Goal: Task Accomplishment & Management: Complete application form

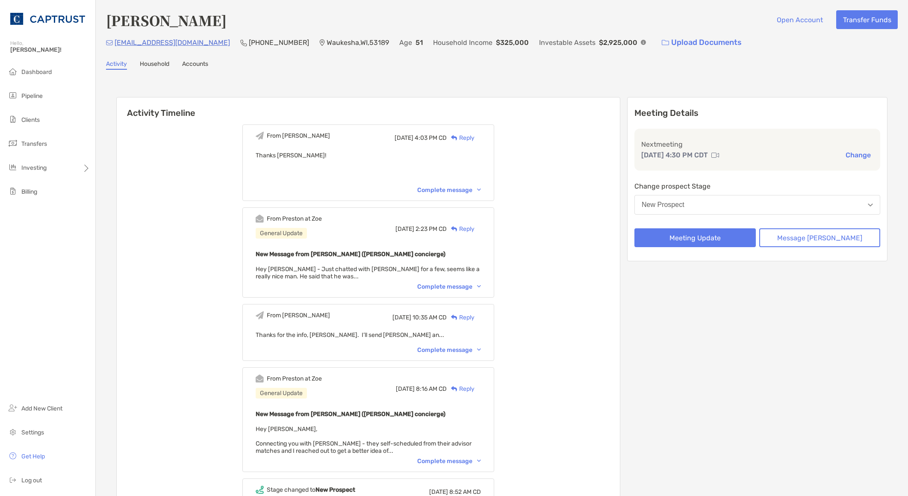
click at [620, 276] on div "From Tiffany Mon, Sep 29 4:03 PM CD Reply Thanks Preston! Complete message From…" at bounding box center [368, 356] width 503 height 476
click at [742, 199] on button "New Prospect" at bounding box center [757, 205] width 246 height 20
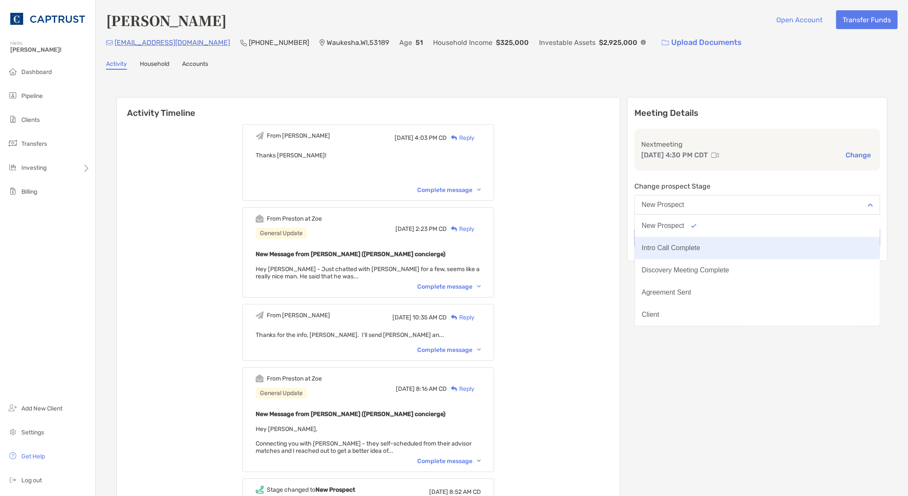
click at [700, 248] on div "Intro Call Complete" at bounding box center [670, 248] width 59 height 8
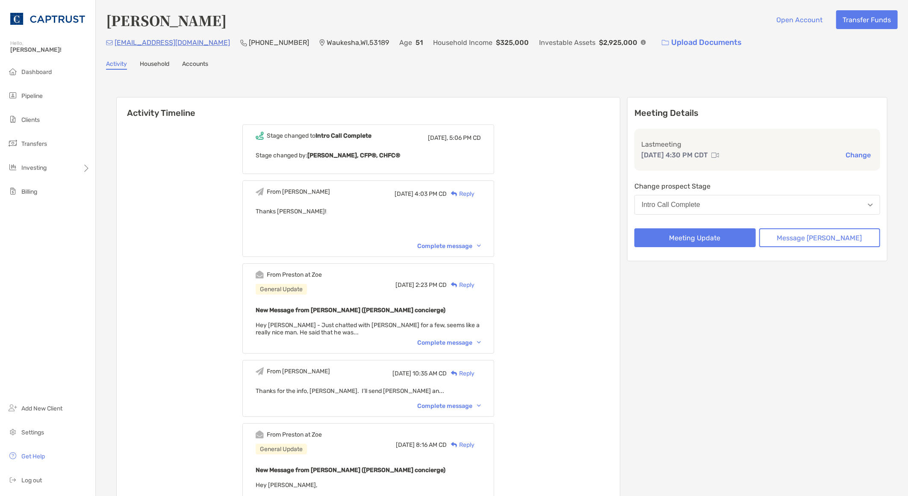
click at [201, 246] on div "Stage changed to Intro Call Complete Today, 5:06 PM CD Stage changed by: Tiffan…" at bounding box center [368, 384] width 503 height 532
click at [174, 273] on div "Stage changed to Intro Call Complete Today, 5:06 PM CD Stage changed by: Tiffan…" at bounding box center [368, 384] width 503 height 532
click at [714, 236] on button "Meeting Update" at bounding box center [694, 237] width 121 height 19
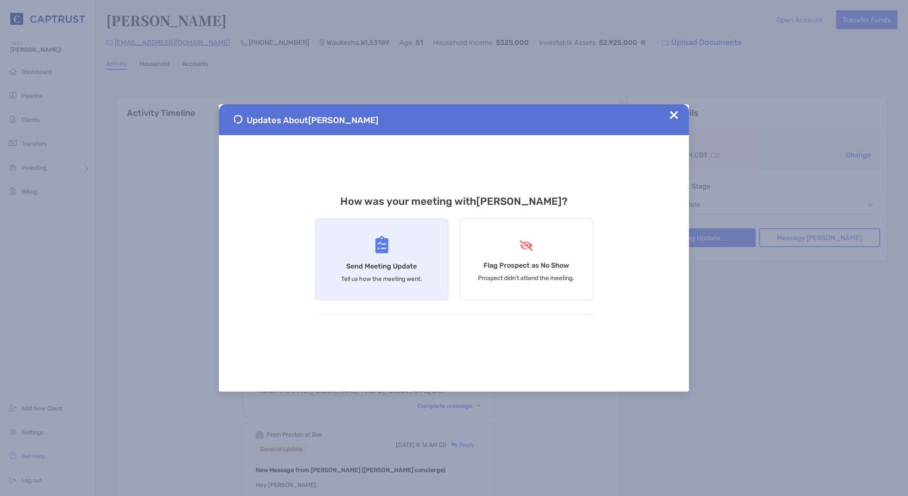
click at [387, 274] on div "Send Meeting Update Tell us how the meeting went." at bounding box center [381, 259] width 133 height 82
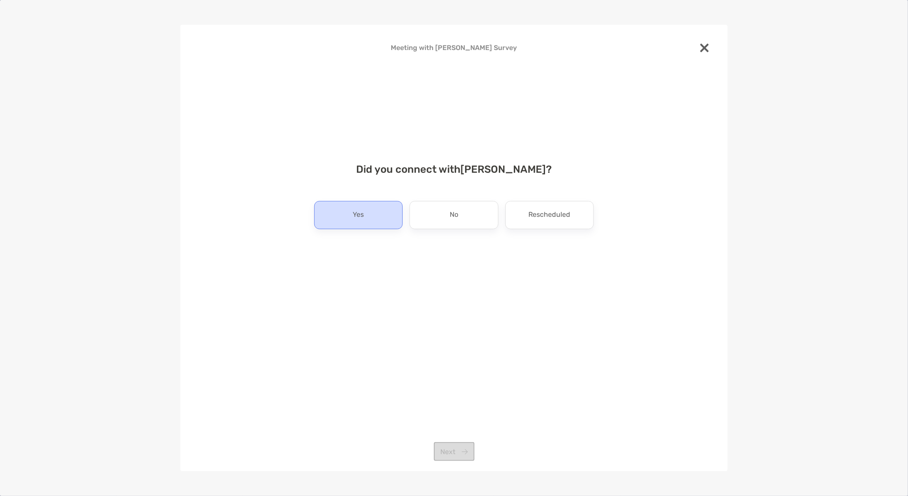
click at [352, 217] on div "Yes" at bounding box center [358, 215] width 88 height 28
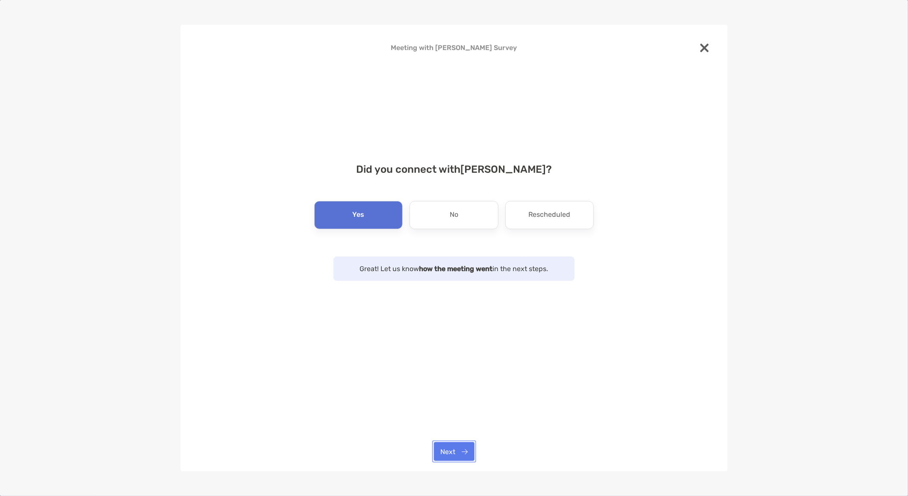
click at [452, 453] on button "Next" at bounding box center [454, 451] width 41 height 19
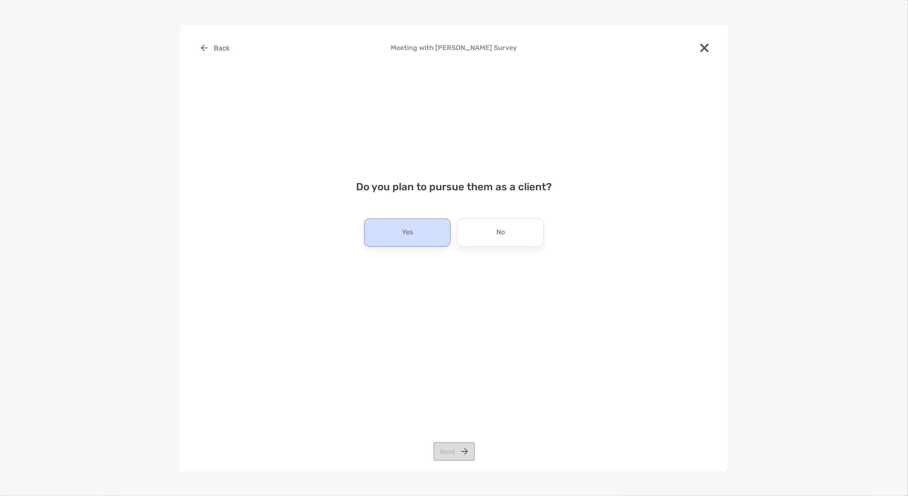
click at [439, 231] on div "Yes" at bounding box center [407, 232] width 86 height 28
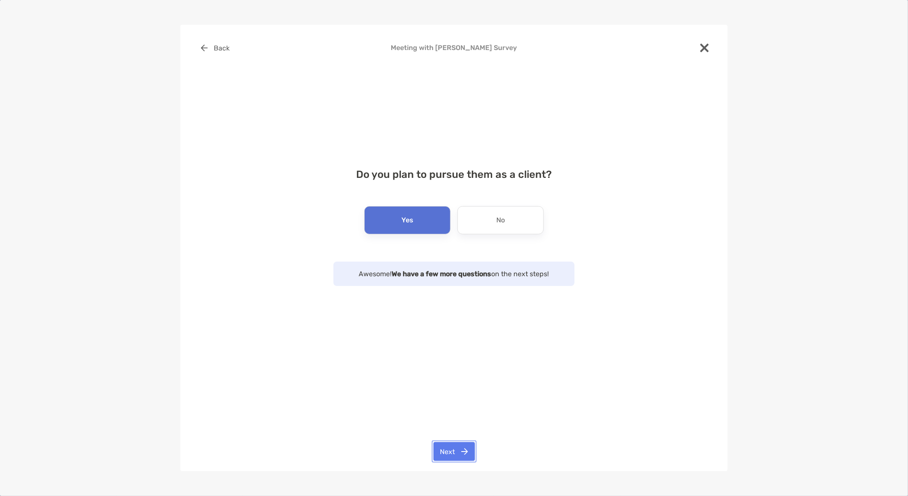
click at [465, 458] on button "Next" at bounding box center [453, 451] width 41 height 19
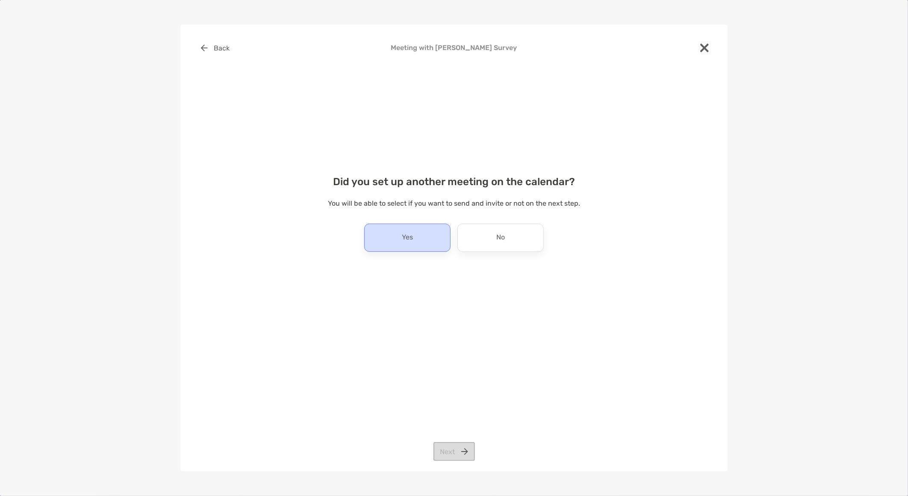
click at [400, 243] on div "Yes" at bounding box center [407, 237] width 86 height 28
click at [449, 450] on button "Next" at bounding box center [453, 451] width 41 height 19
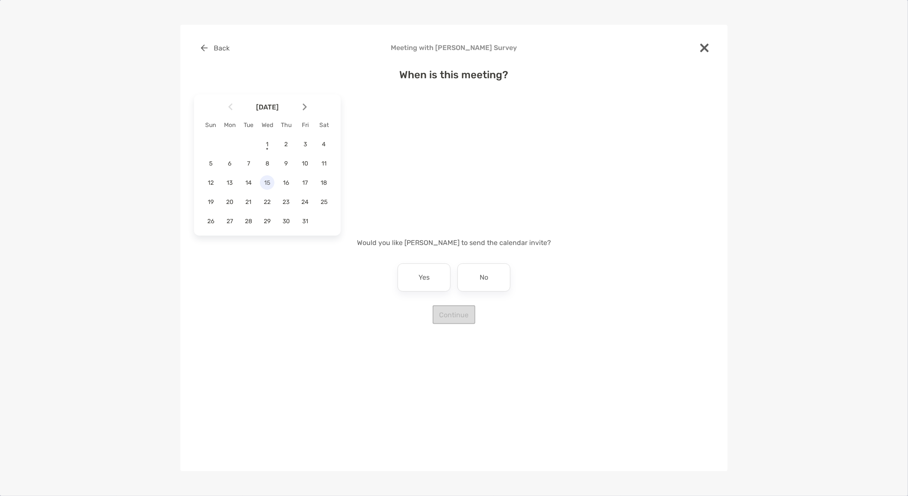
click at [267, 184] on span "15" at bounding box center [267, 182] width 15 height 7
click at [443, 155] on div "4:30 pm" at bounding box center [444, 146] width 57 height 20
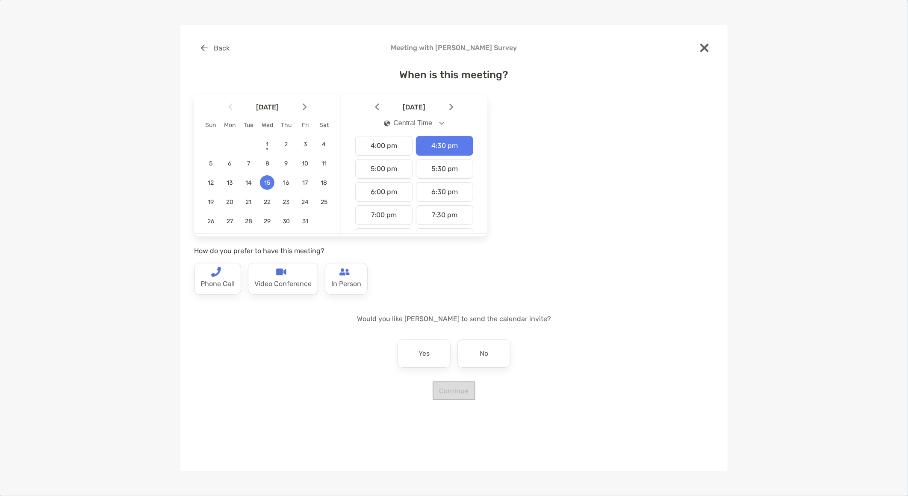
click at [296, 394] on div "When is this meeting? October 2025 Sun Mon Tue Wed Thu Fri Sat 1 2 3 4 5 6 7 8 …" at bounding box center [454, 229] width 520 height 341
click at [297, 270] on div "Video Conference" at bounding box center [283, 279] width 70 height 32
click at [505, 353] on div "No" at bounding box center [483, 353] width 53 height 28
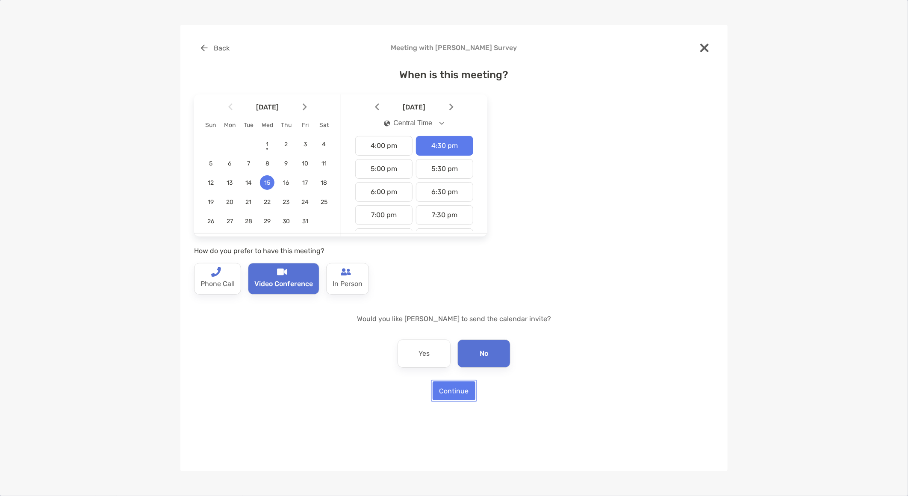
click at [453, 391] on button "Continue" at bounding box center [453, 390] width 43 height 19
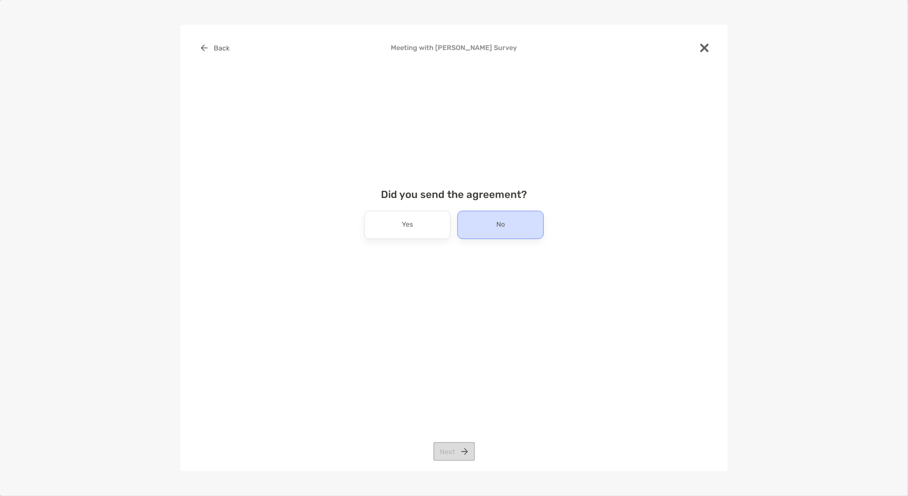
click at [524, 225] on div "No" at bounding box center [500, 225] width 86 height 28
click at [458, 453] on button "Next" at bounding box center [453, 451] width 41 height 19
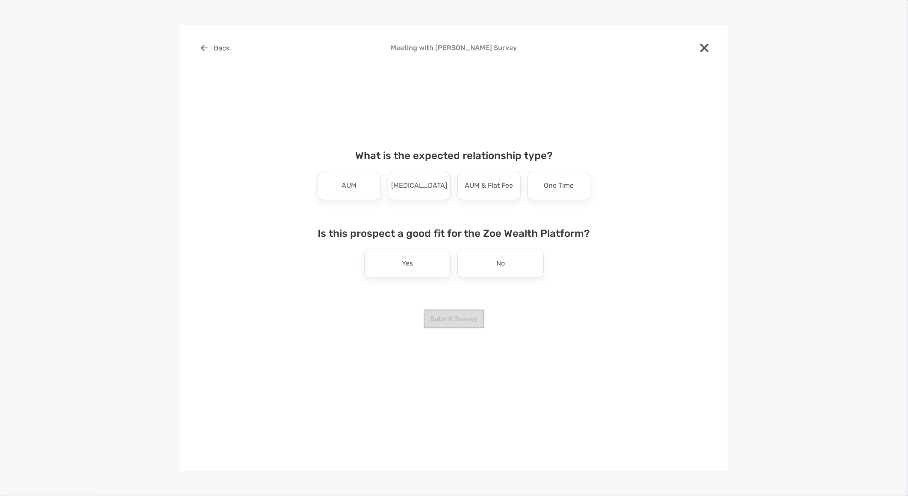
drag, startPoint x: 338, startPoint y: 452, endPoint x: 340, endPoint y: 439, distance: 12.9
click at [339, 452] on div "Back Meeting with Kevin Buchanan Survey What is the expected relationship type?…" at bounding box center [453, 248] width 547 height 446
click at [351, 186] on p "AUM" at bounding box center [348, 186] width 15 height 14
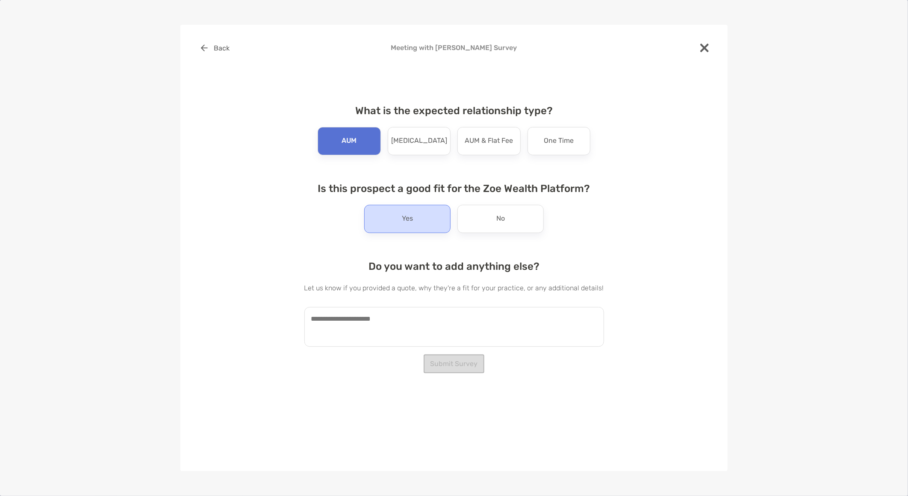
click at [408, 227] on div "Yes" at bounding box center [407, 219] width 86 height 28
click at [389, 322] on textarea at bounding box center [454, 327] width 300 height 40
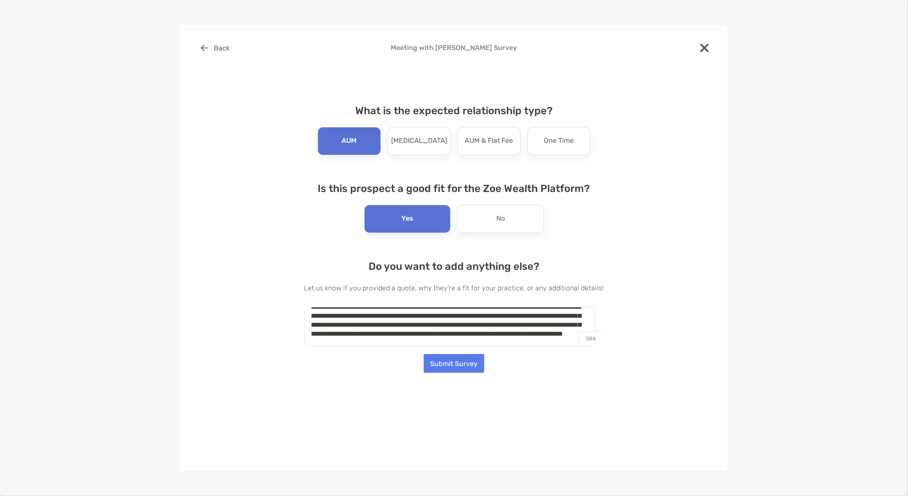
scroll to position [21, 0]
click at [477, 339] on textarea "**********" at bounding box center [449, 327] width 291 height 40
click at [443, 311] on textarea "**********" at bounding box center [449, 327] width 291 height 40
click at [415, 316] on textarea "**********" at bounding box center [449, 327] width 291 height 40
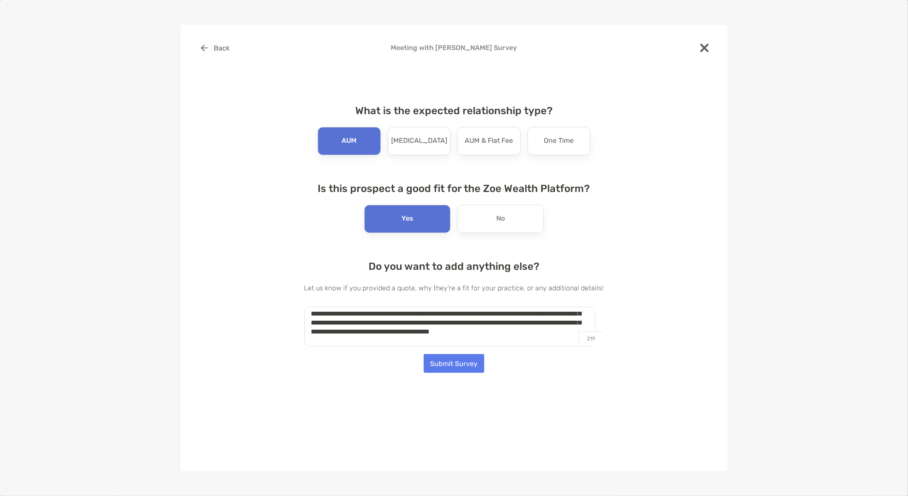
click at [438, 342] on textarea "**********" at bounding box center [449, 327] width 291 height 40
type textarea "**********"
click at [350, 339] on textarea "**********" at bounding box center [449, 327] width 291 height 40
click at [450, 366] on button "Submit Survey" at bounding box center [453, 363] width 61 height 19
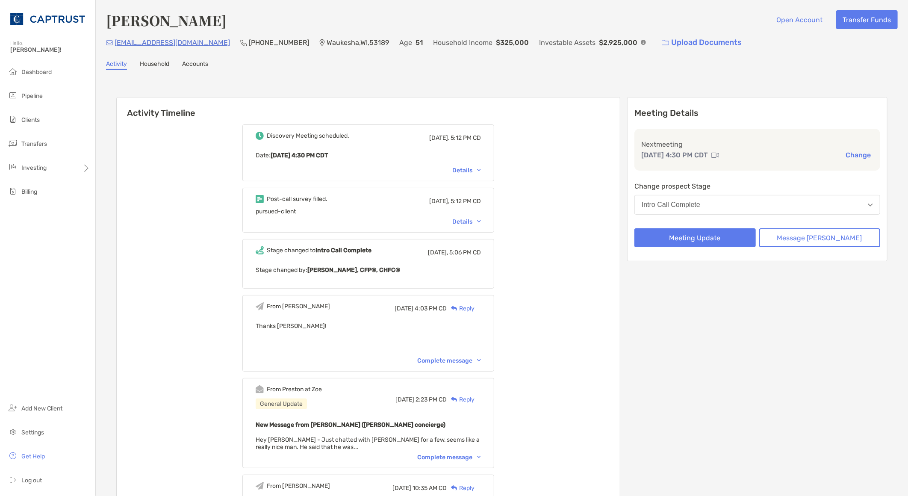
drag, startPoint x: 144, startPoint y: 392, endPoint x: 132, endPoint y: 382, distance: 15.4
click at [144, 392] on div "Discovery Meeting scheduled. [DATE], 5:12 PM CD Date : [DATE] 4:30 PM CDT Detai…" at bounding box center [368, 441] width 503 height 646
drag, startPoint x: 206, startPoint y: 41, endPoint x: 116, endPoint y: 43, distance: 90.6
click at [116, 43] on div "[EMAIL_ADDRESS][DOMAIN_NAME] [PHONE_NUMBER] [GEOGRAPHIC_DATA] , [GEOGRAPHIC_DAT…" at bounding box center [501, 42] width 791 height 18
copy p "[EMAIL_ADDRESS][DOMAIN_NAME]"
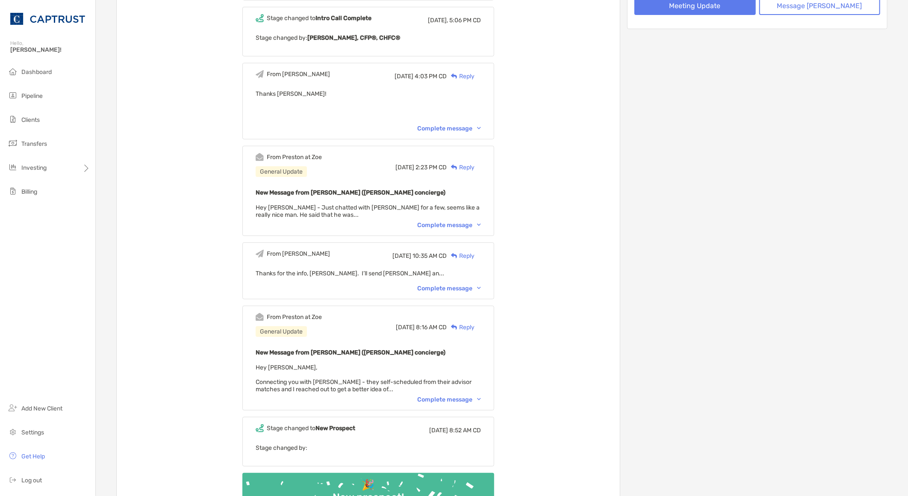
scroll to position [47, 0]
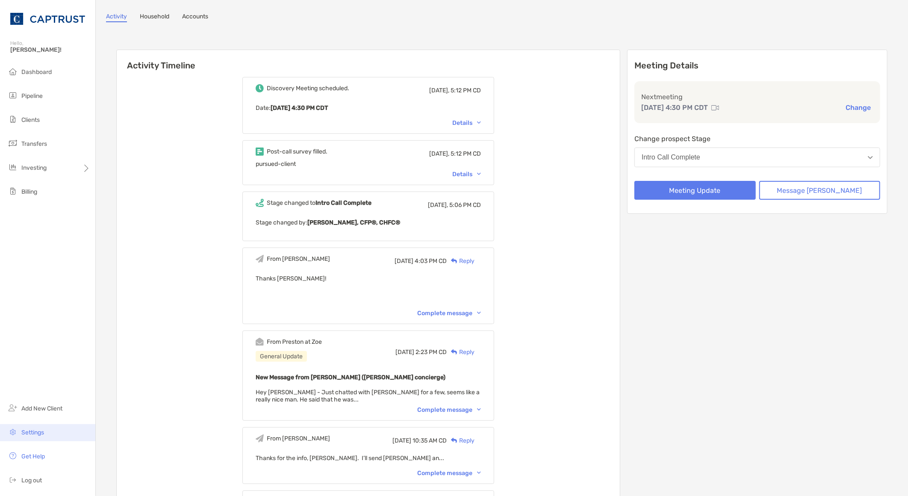
click at [32, 434] on span "Settings" at bounding box center [32, 432] width 23 height 7
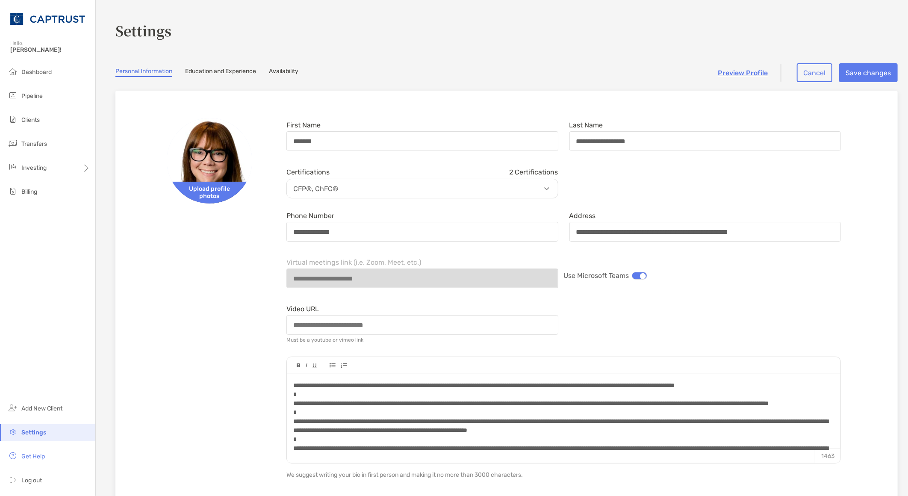
click at [745, 72] on link "Preview Profile" at bounding box center [742, 73] width 50 height 8
click at [486, 420] on div at bounding box center [563, 444] width 540 height 126
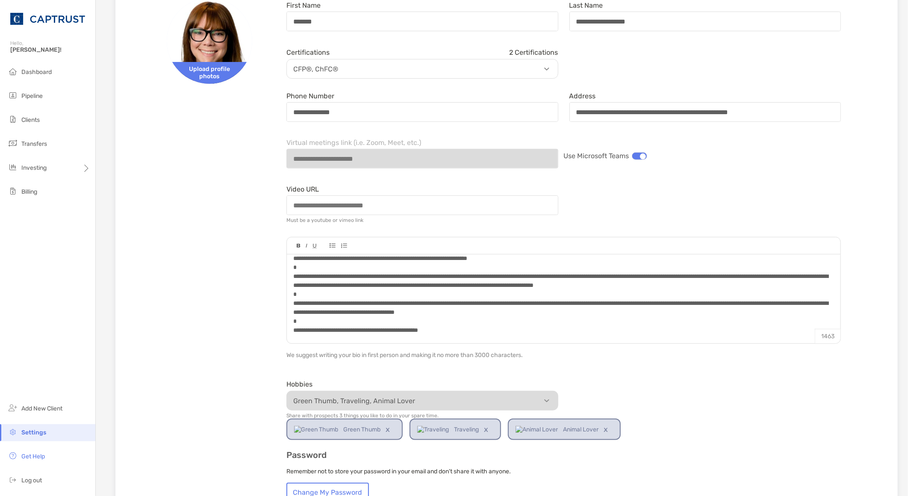
scroll to position [190, 0]
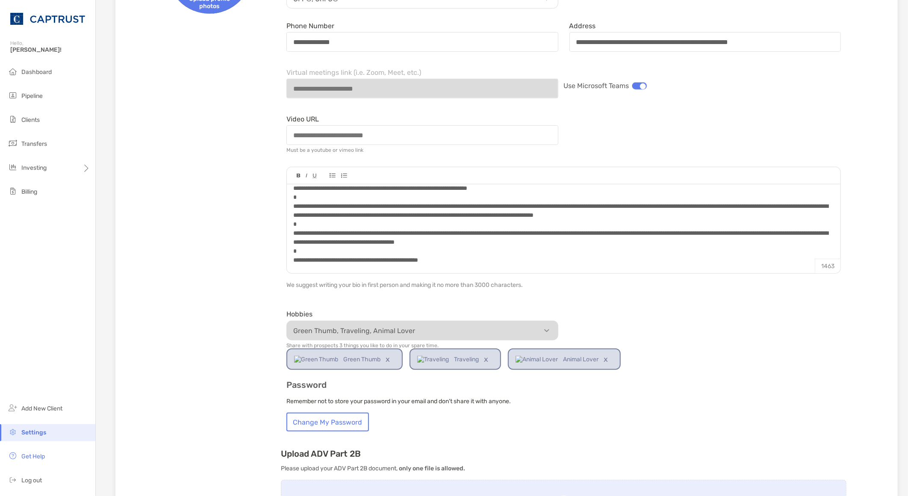
click at [701, 231] on span at bounding box center [560, 201] width 535 height 123
drag, startPoint x: 632, startPoint y: 233, endPoint x: 636, endPoint y: 209, distance: 23.9
click at [632, 233] on span at bounding box center [560, 201] width 535 height 123
click at [679, 245] on div at bounding box center [563, 202] width 540 height 126
click at [724, 232] on span at bounding box center [560, 201] width 535 height 123
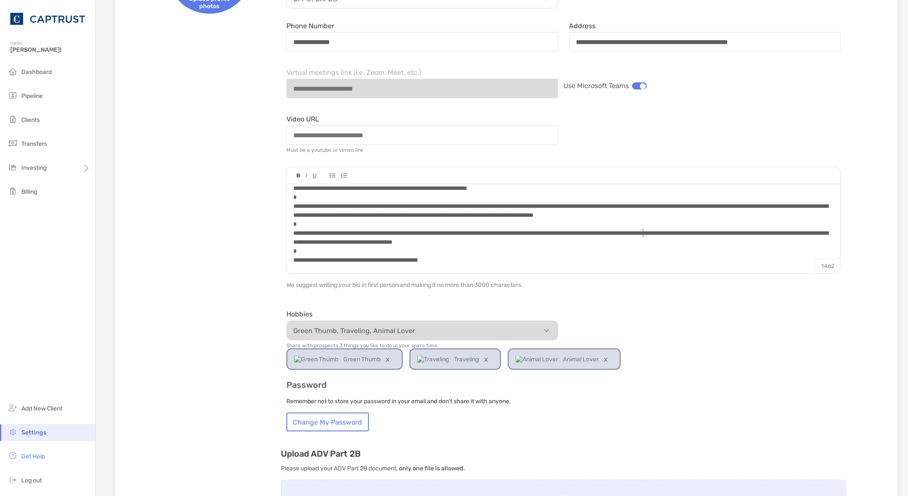
drag, startPoint x: 732, startPoint y: 232, endPoint x: 742, endPoint y: 225, distance: 12.9
click at [732, 232] on span at bounding box center [560, 201] width 535 height 123
click at [768, 230] on span at bounding box center [560, 201] width 535 height 123
drag, startPoint x: 792, startPoint y: 231, endPoint x: 778, endPoint y: 232, distance: 13.7
click at [778, 232] on span at bounding box center [560, 201] width 535 height 123
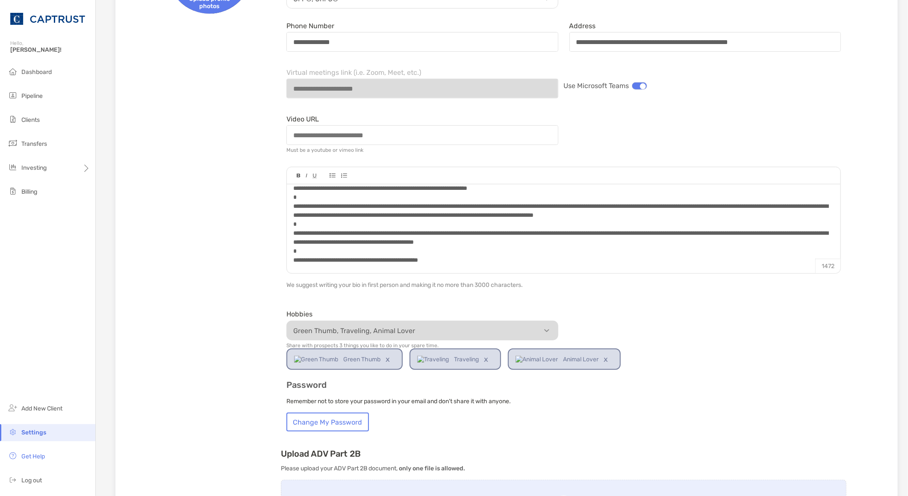
click at [218, 314] on div "**********" at bounding box center [506, 250] width 755 height 670
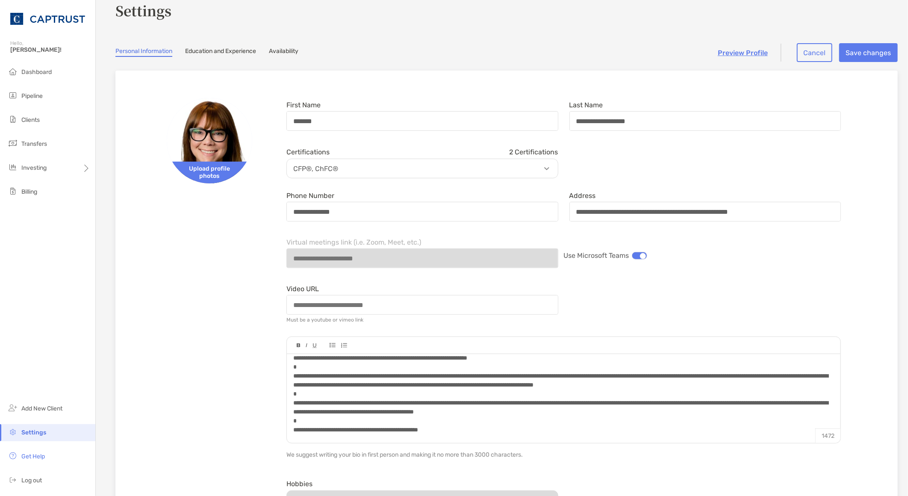
scroll to position [0, 0]
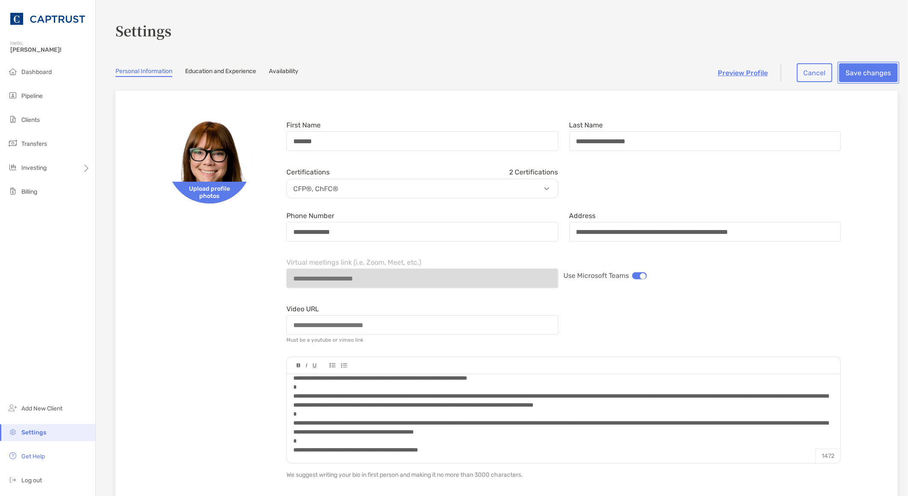
click at [854, 70] on button "Save changes" at bounding box center [868, 72] width 59 height 19
drag, startPoint x: 176, startPoint y: 368, endPoint x: 180, endPoint y: 359, distance: 9.4
click at [176, 368] on div "**********" at bounding box center [506, 439] width 755 height 670
click at [870, 74] on button "Save changes" at bounding box center [868, 72] width 59 height 19
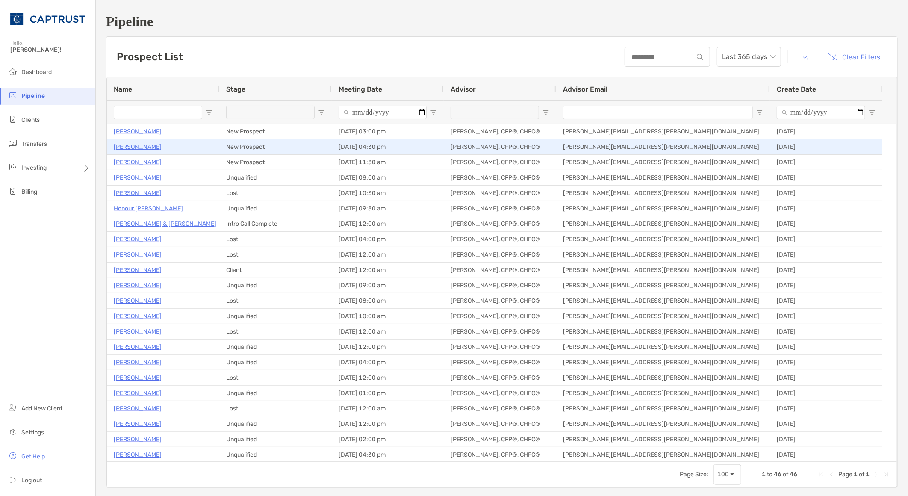
click at [144, 145] on p "[PERSON_NAME]" at bounding box center [138, 146] width 48 height 11
click at [151, 146] on p "[PERSON_NAME]" at bounding box center [138, 146] width 48 height 11
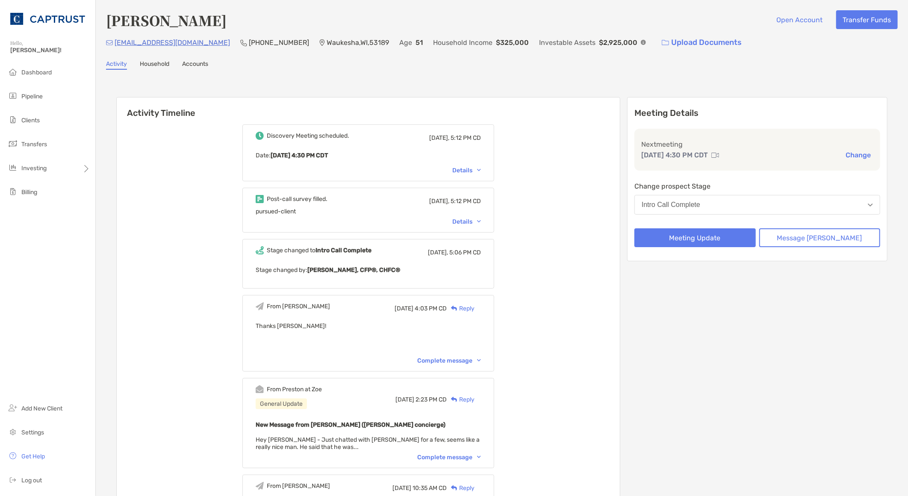
drag, startPoint x: 52, startPoint y: 335, endPoint x: 59, endPoint y: 314, distance: 21.2
click at [52, 334] on div "Dashboard Pipeline Clients Transfers Investing Billing Add New Client Settings …" at bounding box center [47, 280] width 95 height 432
drag, startPoint x: 207, startPoint y: 44, endPoint x: 114, endPoint y: 47, distance: 92.8
click at [114, 47] on div "[EMAIL_ADDRESS][DOMAIN_NAME] [PHONE_NUMBER] [GEOGRAPHIC_DATA] , [GEOGRAPHIC_DAT…" at bounding box center [501, 41] width 791 height 18
copy p "[EMAIL_ADDRESS][DOMAIN_NAME]"
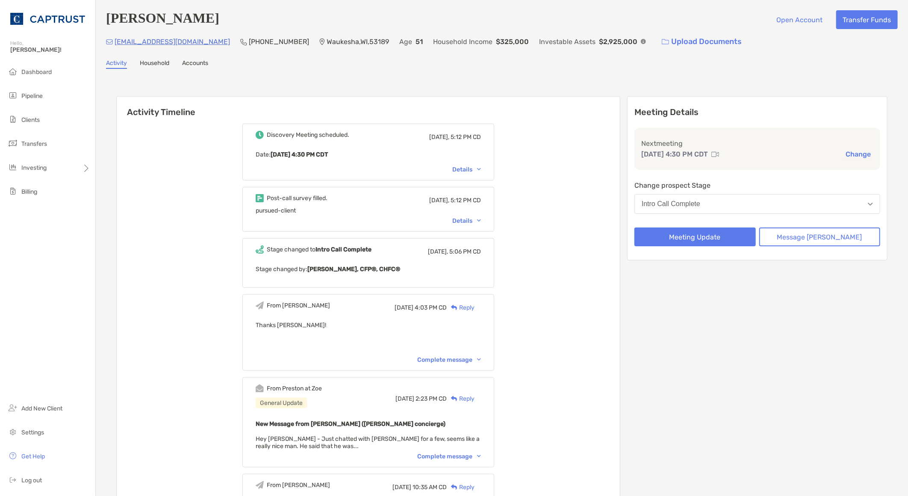
click at [240, 314] on div "Discovery Meeting scheduled. [DATE], 5:12 PM CD Date : [DATE] 4:30 PM CDT Detai…" at bounding box center [368, 440] width 503 height 646
drag, startPoint x: 210, startPoint y: 41, endPoint x: 116, endPoint y: 43, distance: 94.5
click at [116, 43] on div "[EMAIL_ADDRESS][DOMAIN_NAME] [PHONE_NUMBER] [GEOGRAPHIC_DATA] , [GEOGRAPHIC_DAT…" at bounding box center [501, 41] width 791 height 18
copy p "[EMAIL_ADDRESS][DOMAIN_NAME]"
drag, startPoint x: 186, startPoint y: 412, endPoint x: 190, endPoint y: 400, distance: 13.3
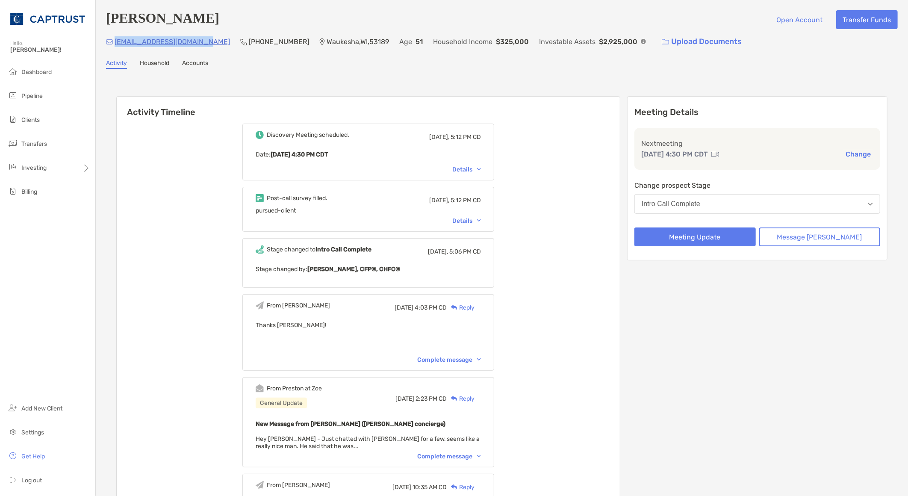
click at [186, 412] on div "Discovery Meeting scheduled. [DATE], 5:12 PM CD Date : [DATE] 4:30 PM CDT Detai…" at bounding box center [368, 440] width 503 height 646
click at [235, 382] on div "Discovery Meeting scheduled. [DATE], 5:12 PM CD Date : [DATE] 4:30 PM CDT Detai…" at bounding box center [368, 440] width 503 height 646
